Goal: Entertainment & Leisure: Browse casually

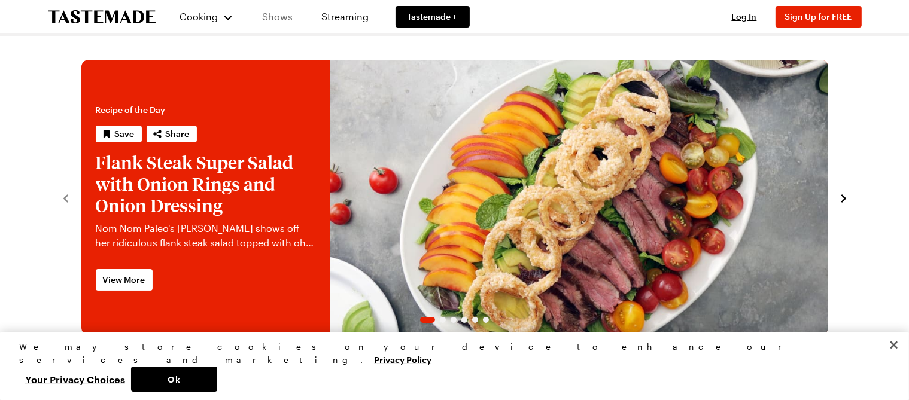
click at [284, 16] on link "Shows" at bounding box center [278, 17] width 54 height 34
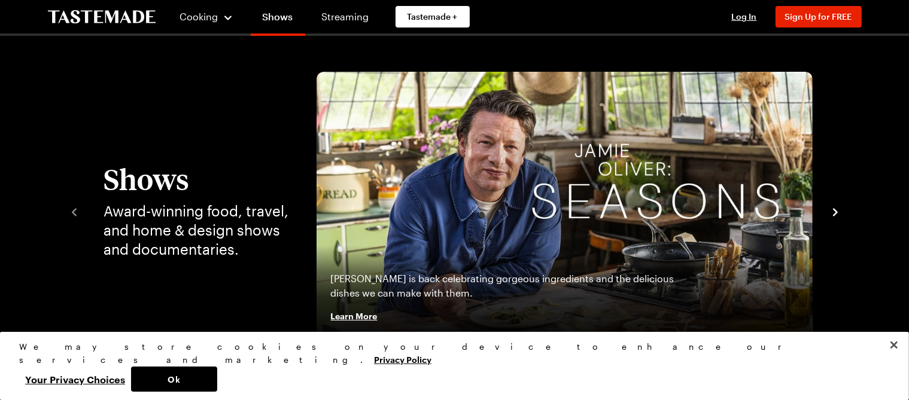
click at [834, 218] on icon "navigate to next item" at bounding box center [835, 212] width 12 height 12
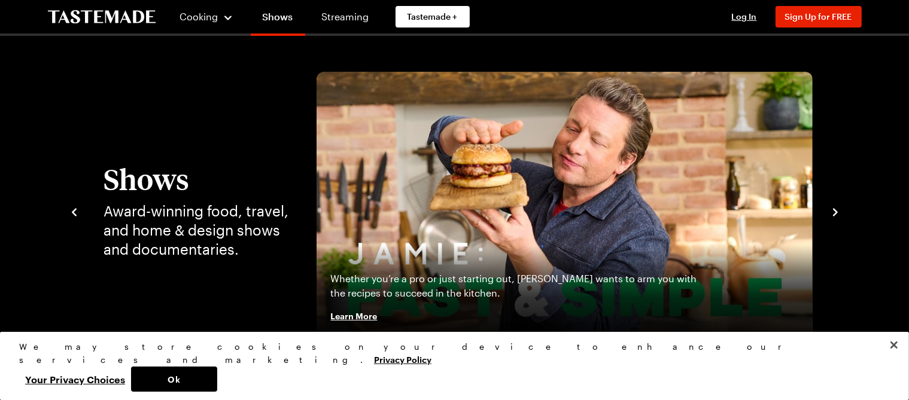
click at [834, 218] on icon "navigate to next item" at bounding box center [835, 212] width 12 height 12
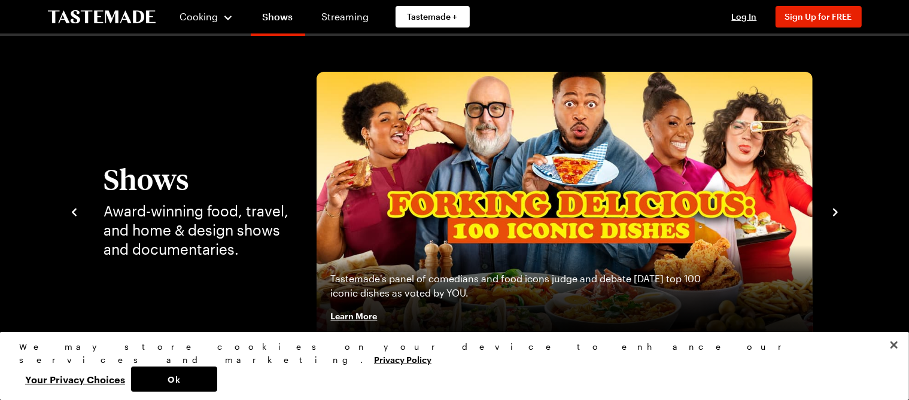
click at [834, 218] on icon "navigate to next item" at bounding box center [835, 212] width 12 height 12
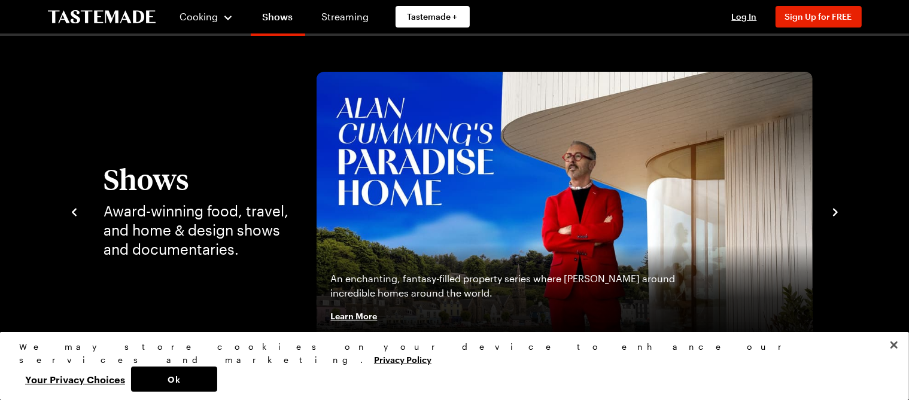
click at [834, 218] on icon "navigate to next item" at bounding box center [835, 212] width 12 height 12
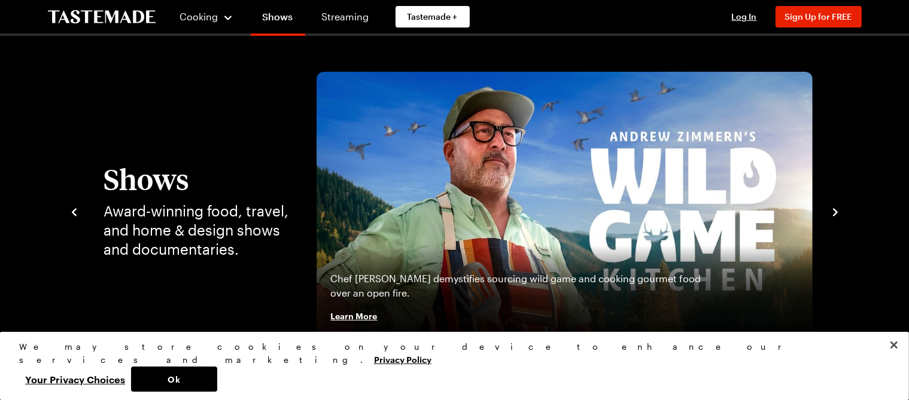
click at [834, 218] on icon "navigate to next item" at bounding box center [835, 212] width 12 height 12
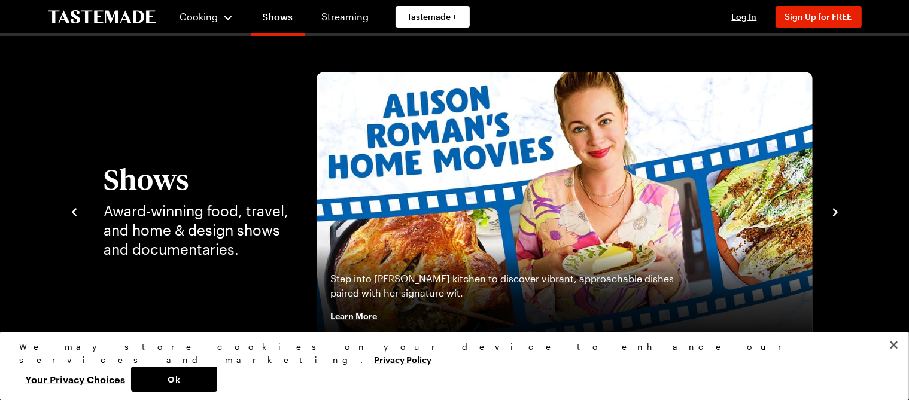
click at [834, 218] on icon "navigate to next item" at bounding box center [835, 212] width 12 height 12
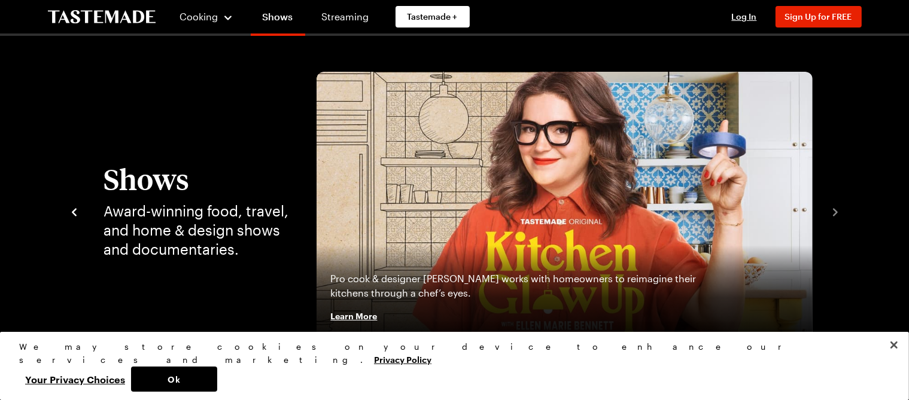
scroll to position [253, 0]
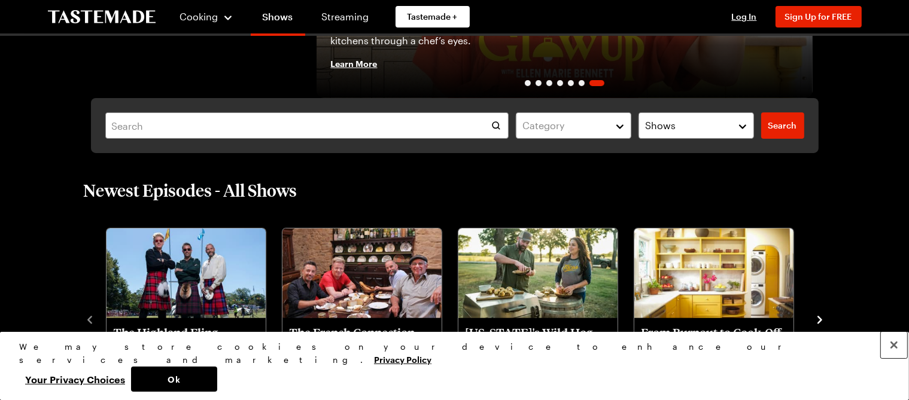
click at [893, 358] on button "Close" at bounding box center [894, 345] width 26 height 26
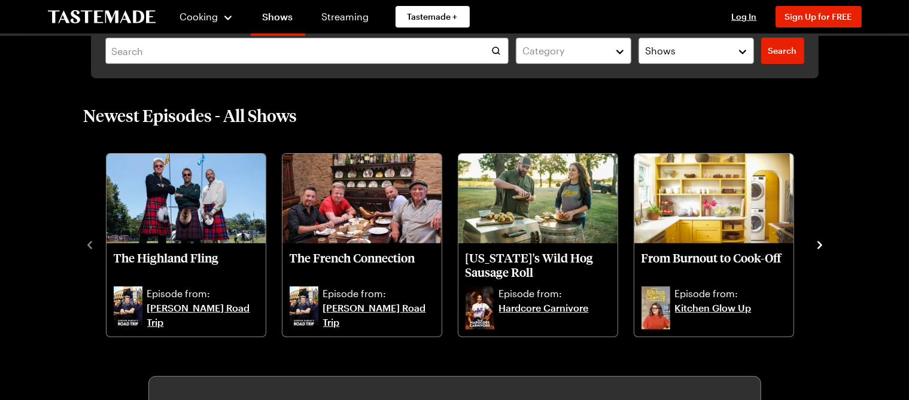
scroll to position [379, 0]
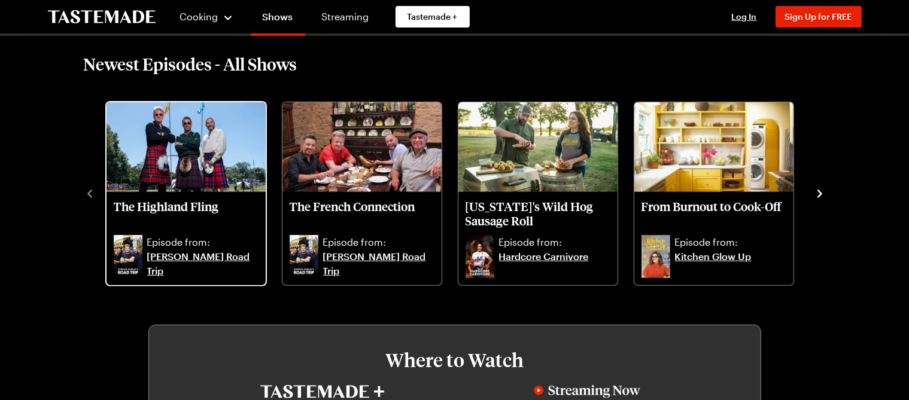
click at [213, 253] on link "[PERSON_NAME] Road Trip" at bounding box center [202, 264] width 111 height 29
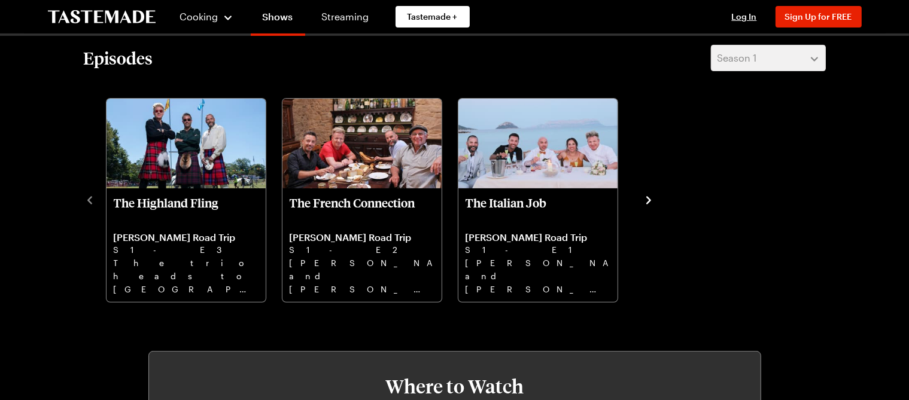
scroll to position [379, 0]
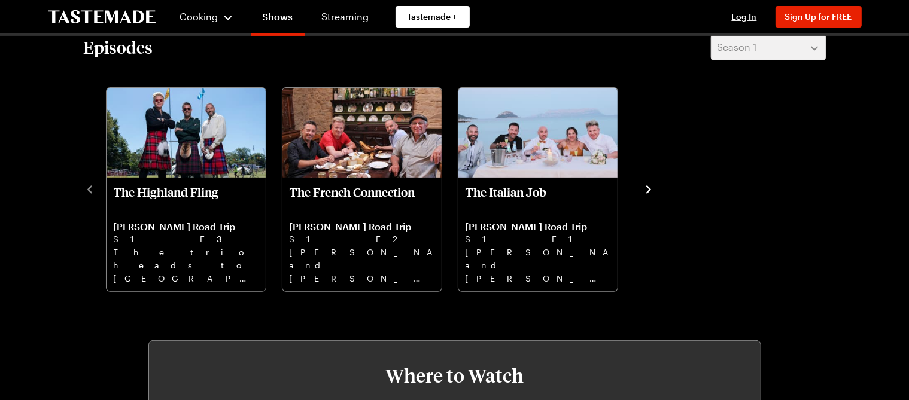
click at [648, 188] on icon "navigate to next item" at bounding box center [648, 189] width 5 height 8
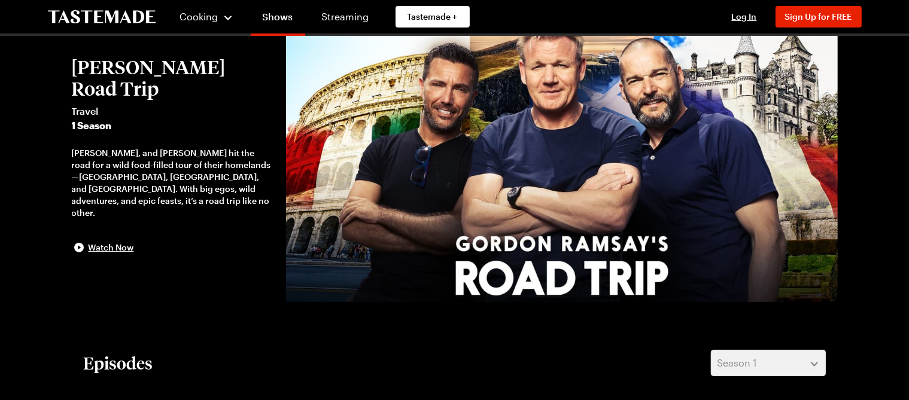
scroll to position [0, 0]
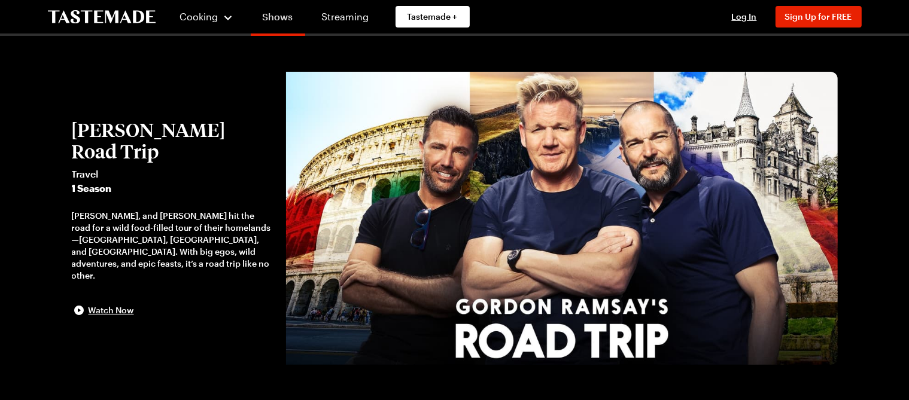
click at [278, 20] on link "Shows" at bounding box center [278, 19] width 54 height 34
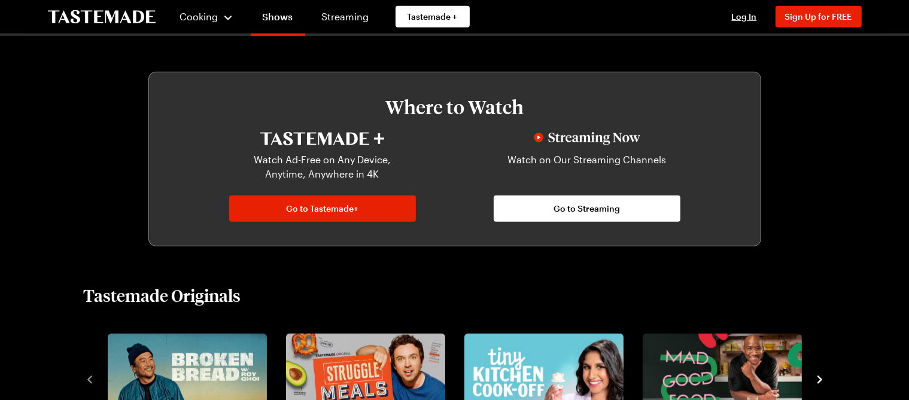
scroll to position [758, 0]
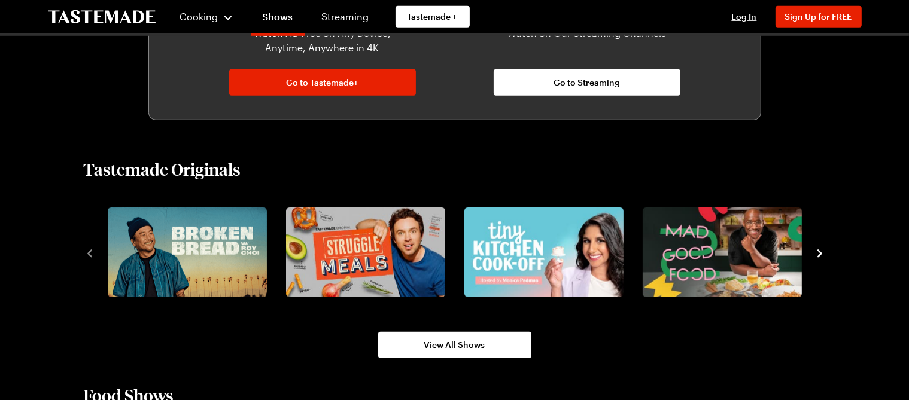
click at [369, 343] on section "Tastemade Originals View All Shows" at bounding box center [455, 259] width 742 height 200
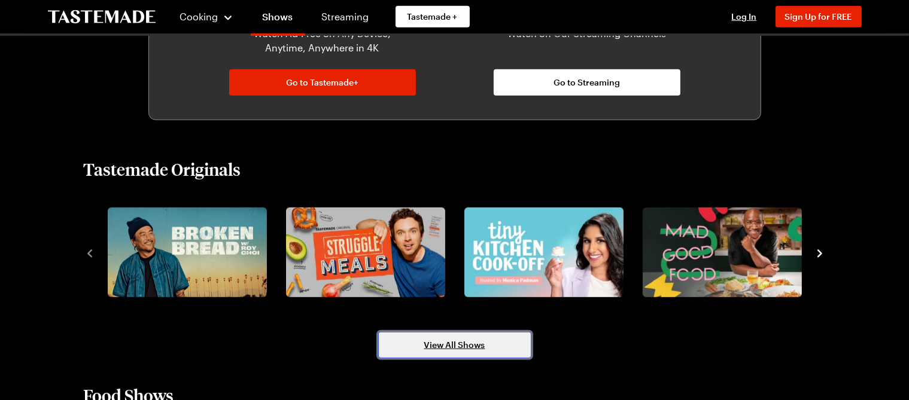
click at [436, 346] on span "View All Shows" at bounding box center [454, 345] width 61 height 12
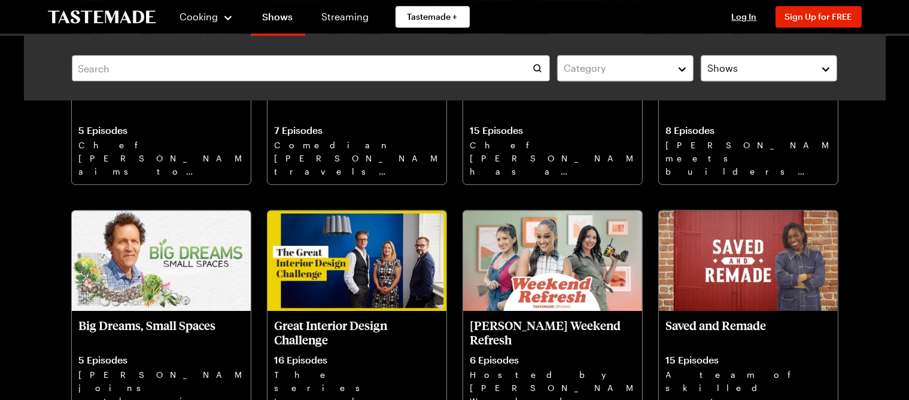
scroll to position [3341, 0]
